Goal: Transaction & Acquisition: Download file/media

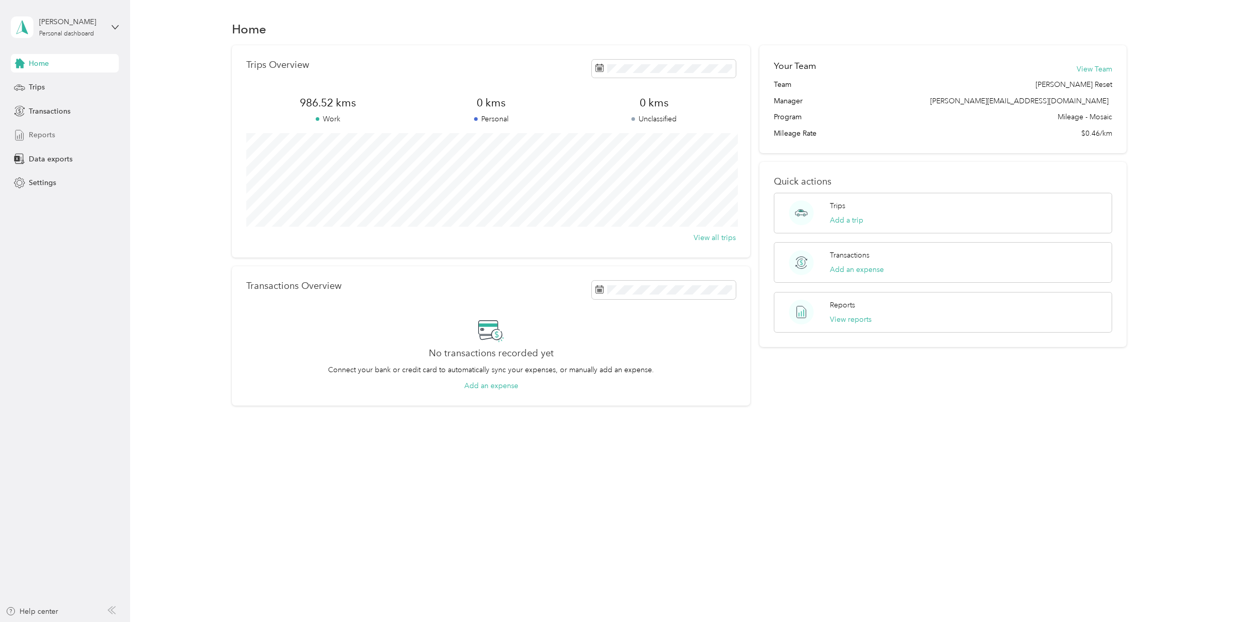
click at [47, 131] on span "Reports" at bounding box center [42, 135] width 26 height 11
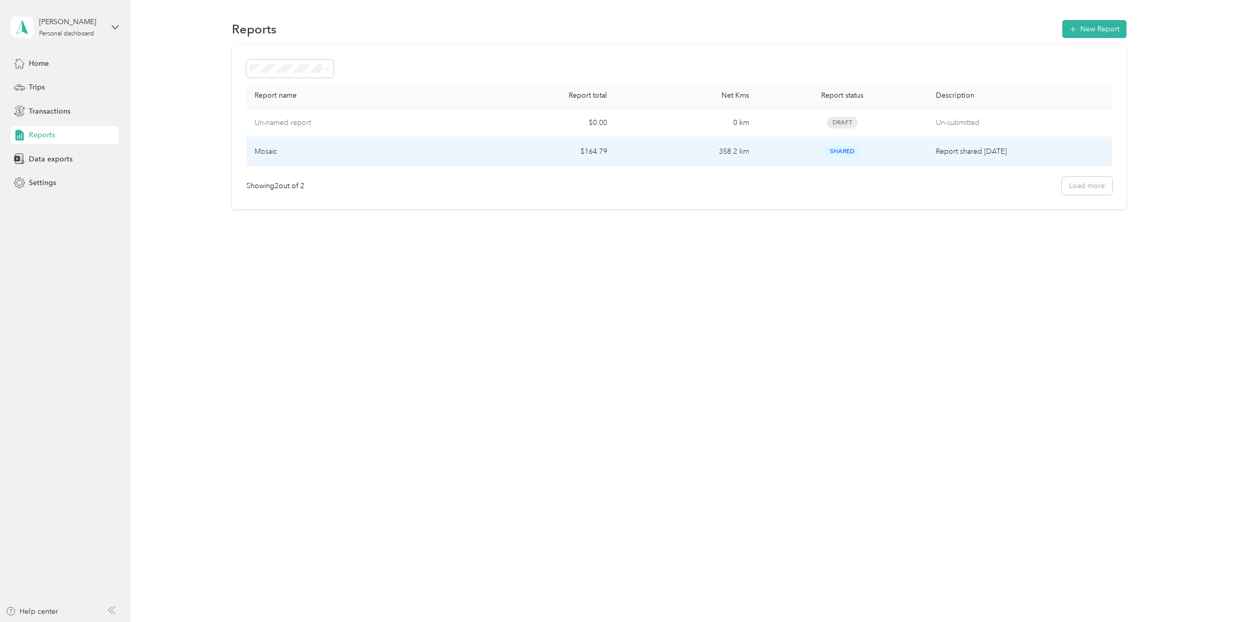
click at [485, 153] on td "$164.79" at bounding box center [545, 151] width 142 height 29
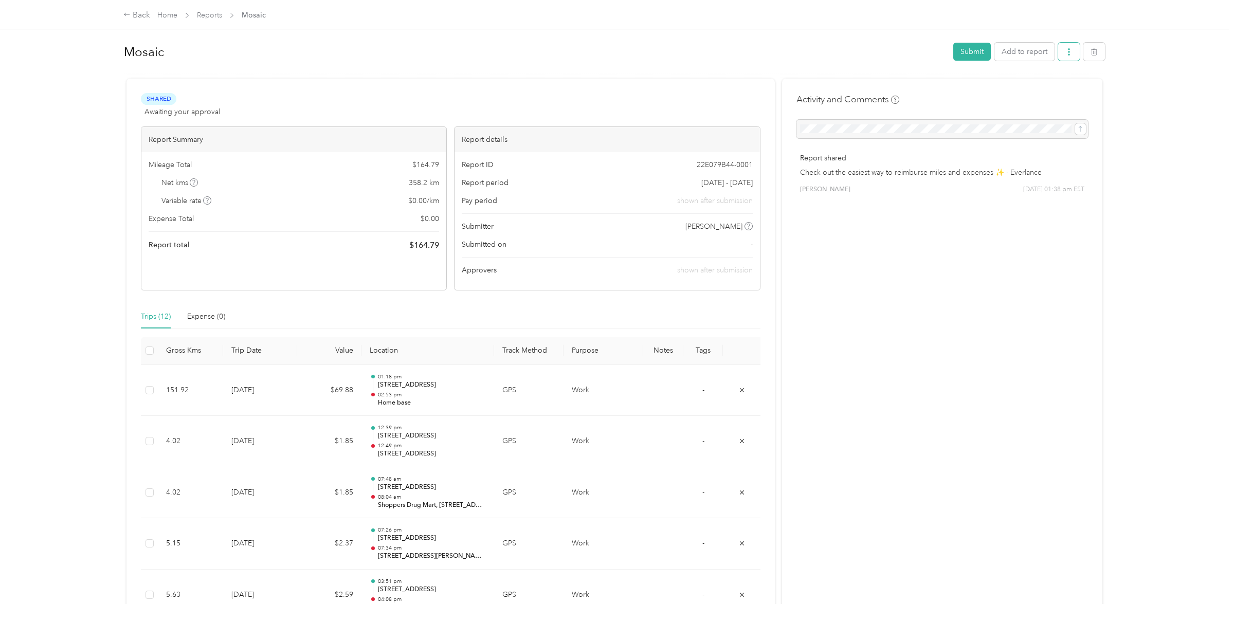
click at [1073, 55] on icon "button" at bounding box center [1068, 51] width 7 height 7
click at [1055, 85] on span "Download" at bounding box center [1044, 89] width 34 height 11
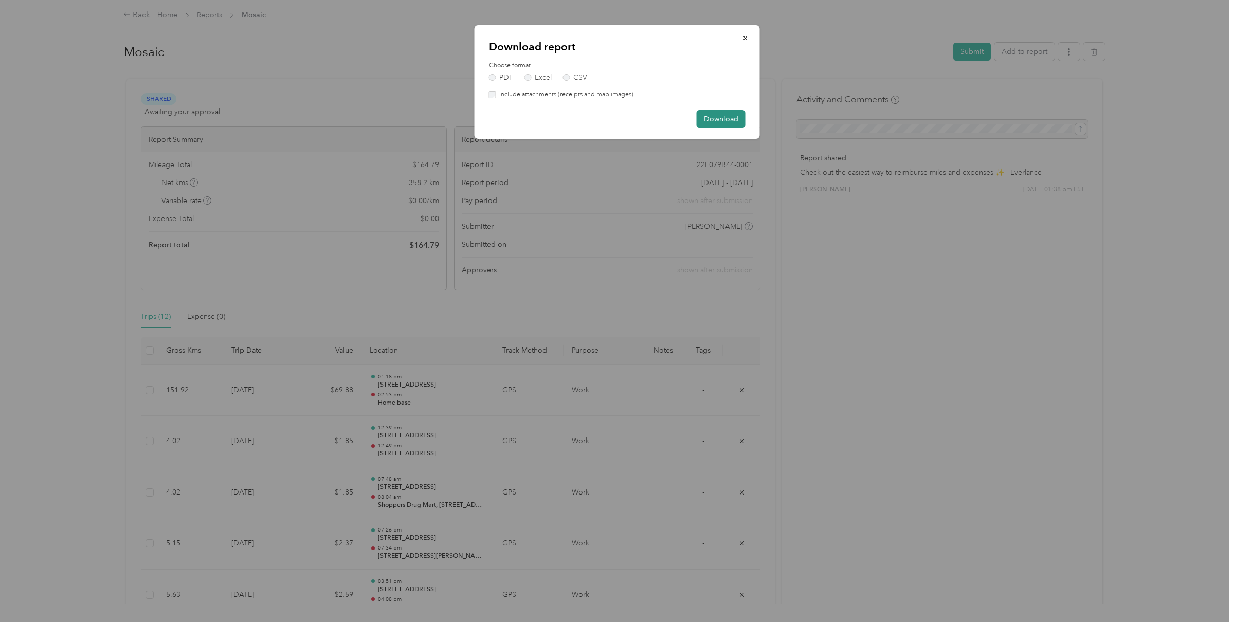
click at [731, 122] on button "Download" at bounding box center [721, 119] width 49 height 18
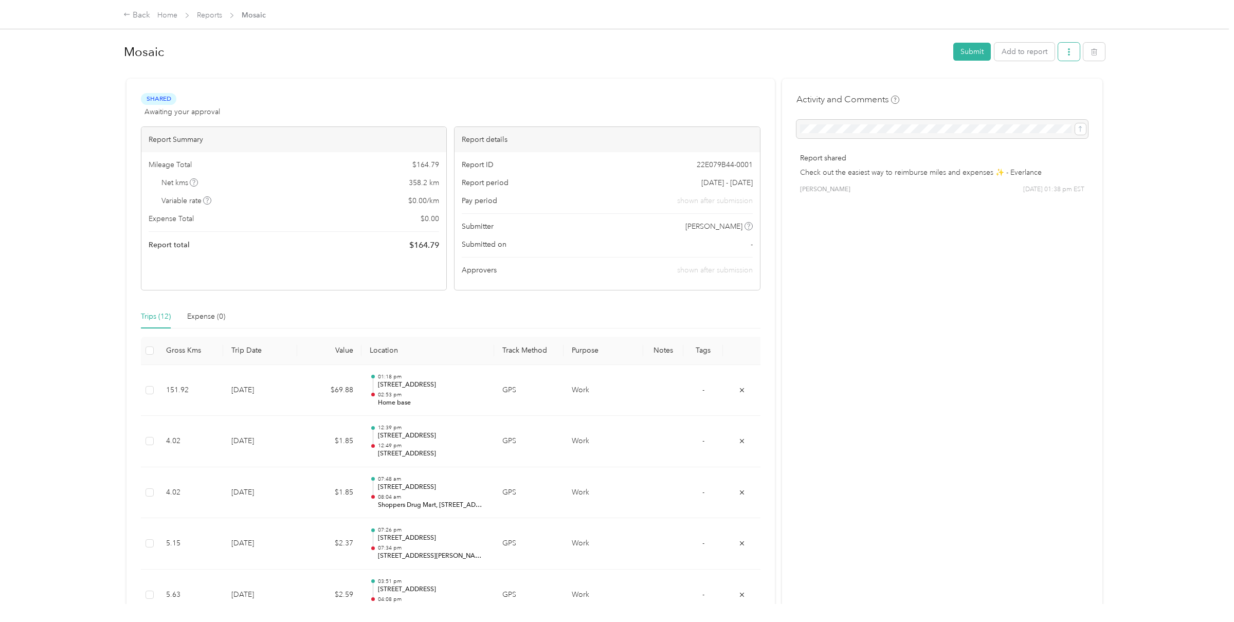
click at [1074, 56] on button "button" at bounding box center [1069, 52] width 22 height 18
click at [1048, 89] on span "Download" at bounding box center [1044, 89] width 34 height 11
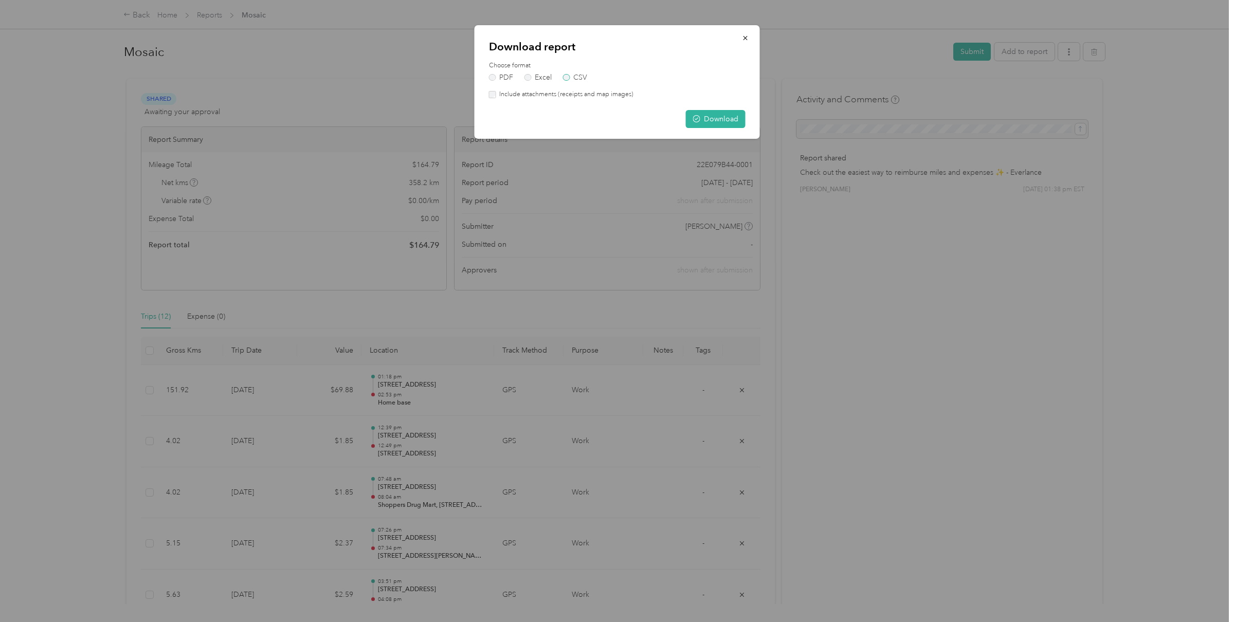
click at [568, 76] on label "CSV" at bounding box center [574, 77] width 25 height 7
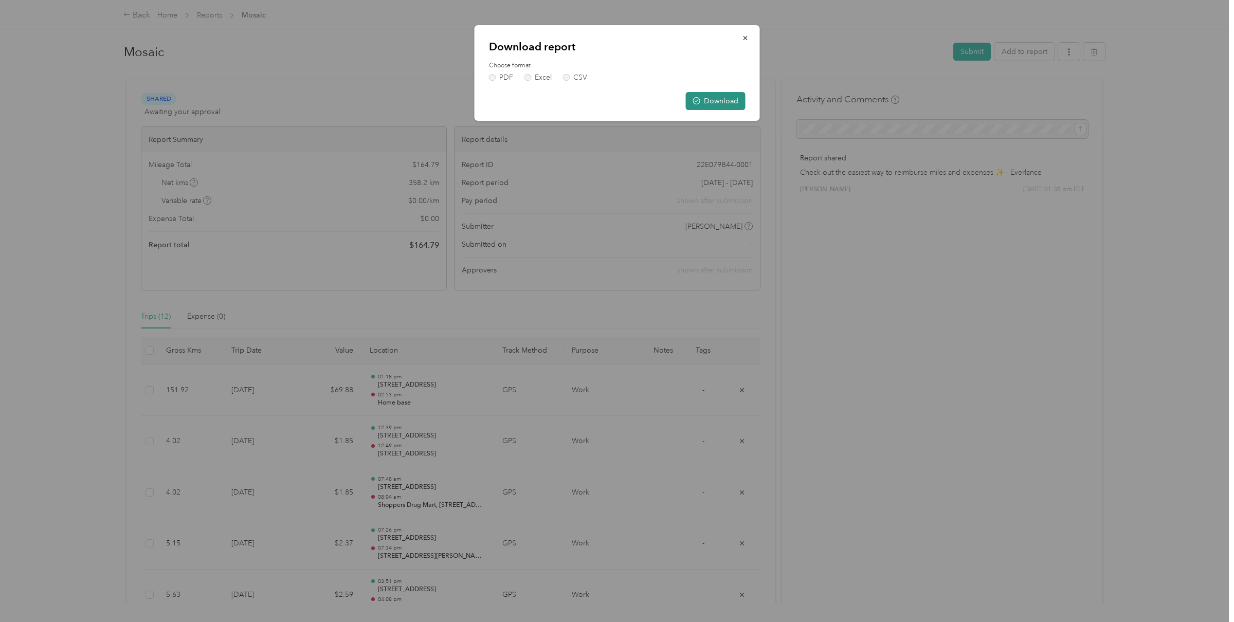
click at [715, 103] on button "Download" at bounding box center [716, 101] width 60 height 18
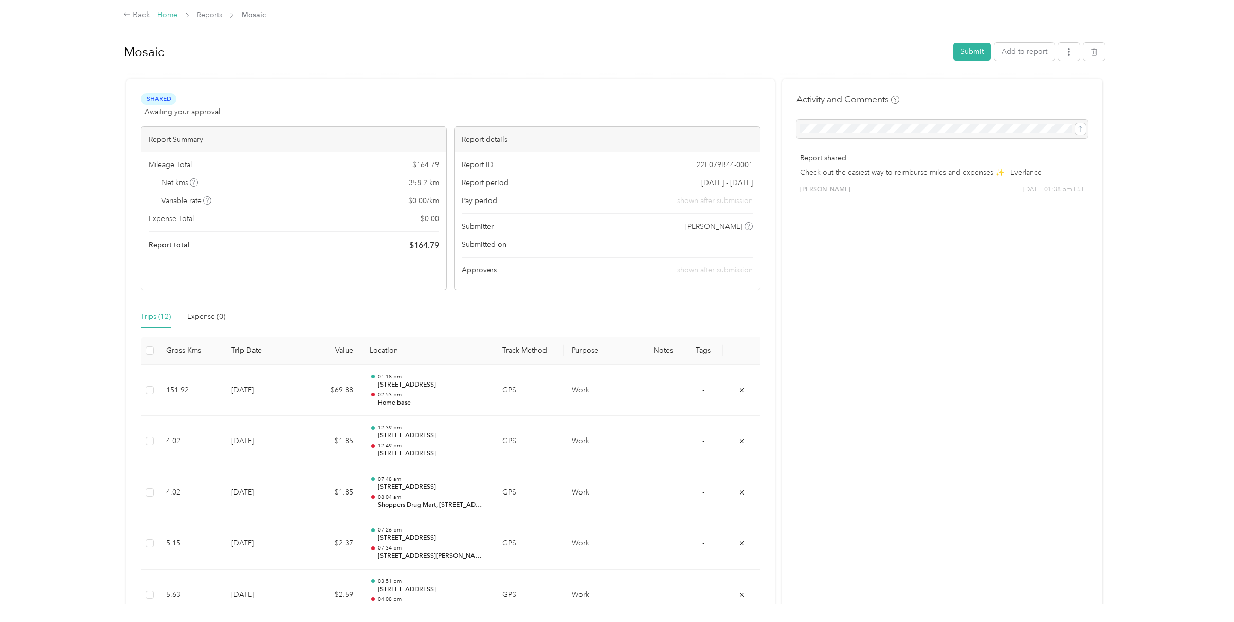
click at [163, 15] on link "Home" at bounding box center [167, 15] width 20 height 9
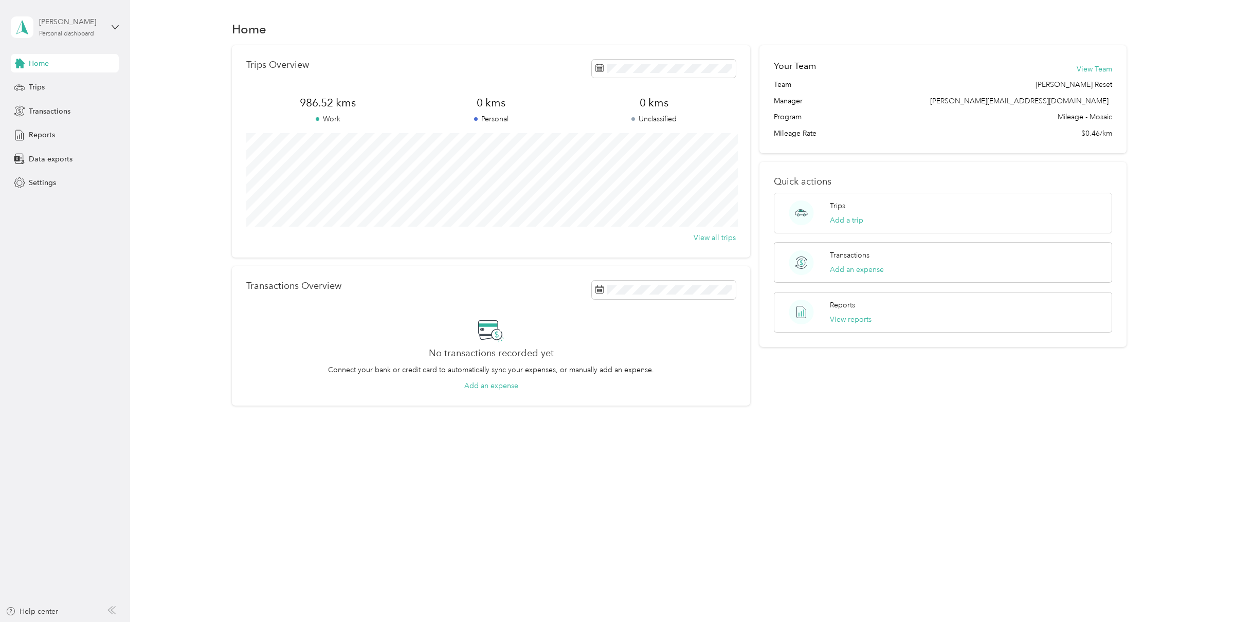
click at [76, 27] on div "[PERSON_NAME]" at bounding box center [71, 21] width 64 height 11
click at [65, 76] on div "Log out" at bounding box center [177, 83] width 318 height 18
